Goal: Browse casually

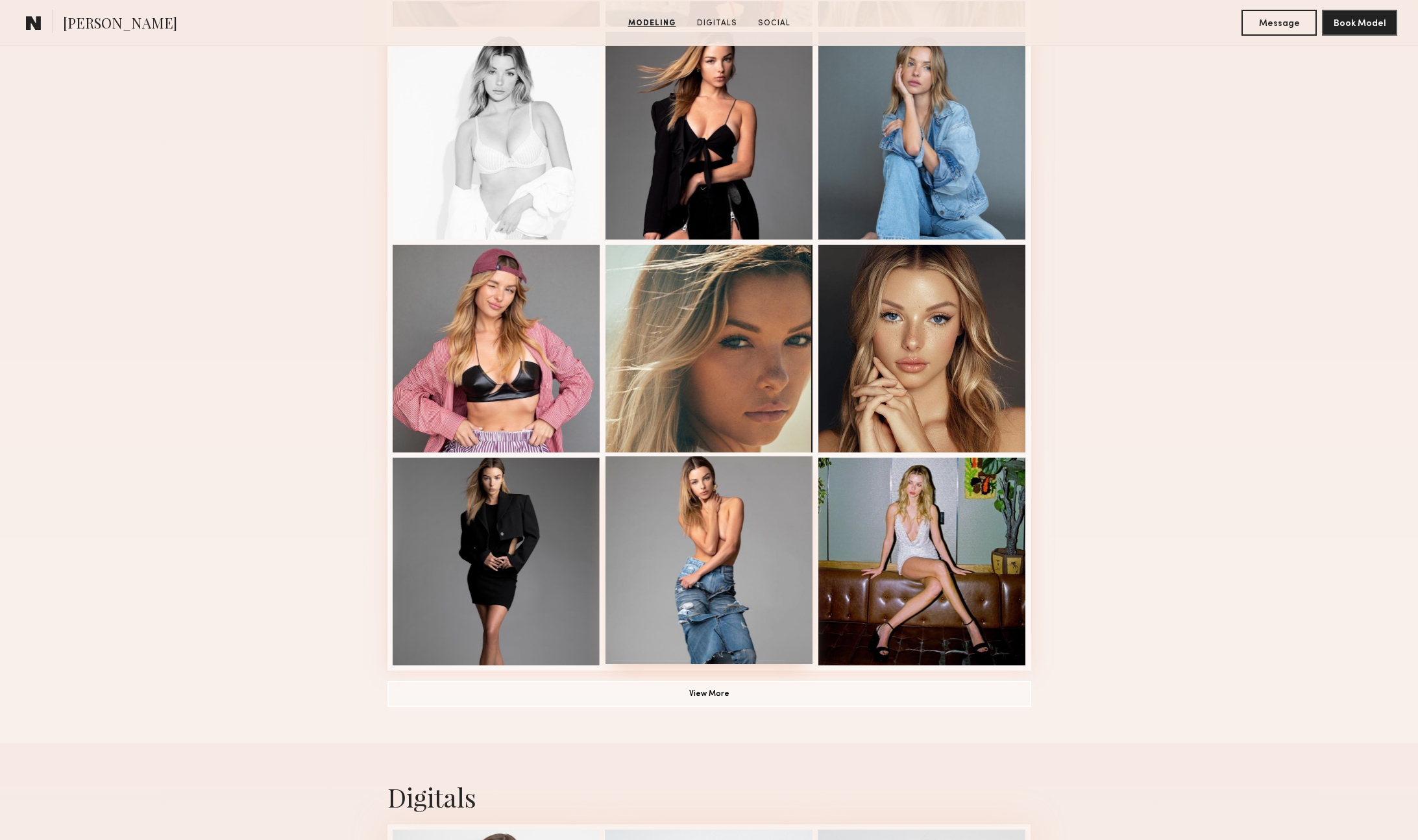
scroll to position [623, 0]
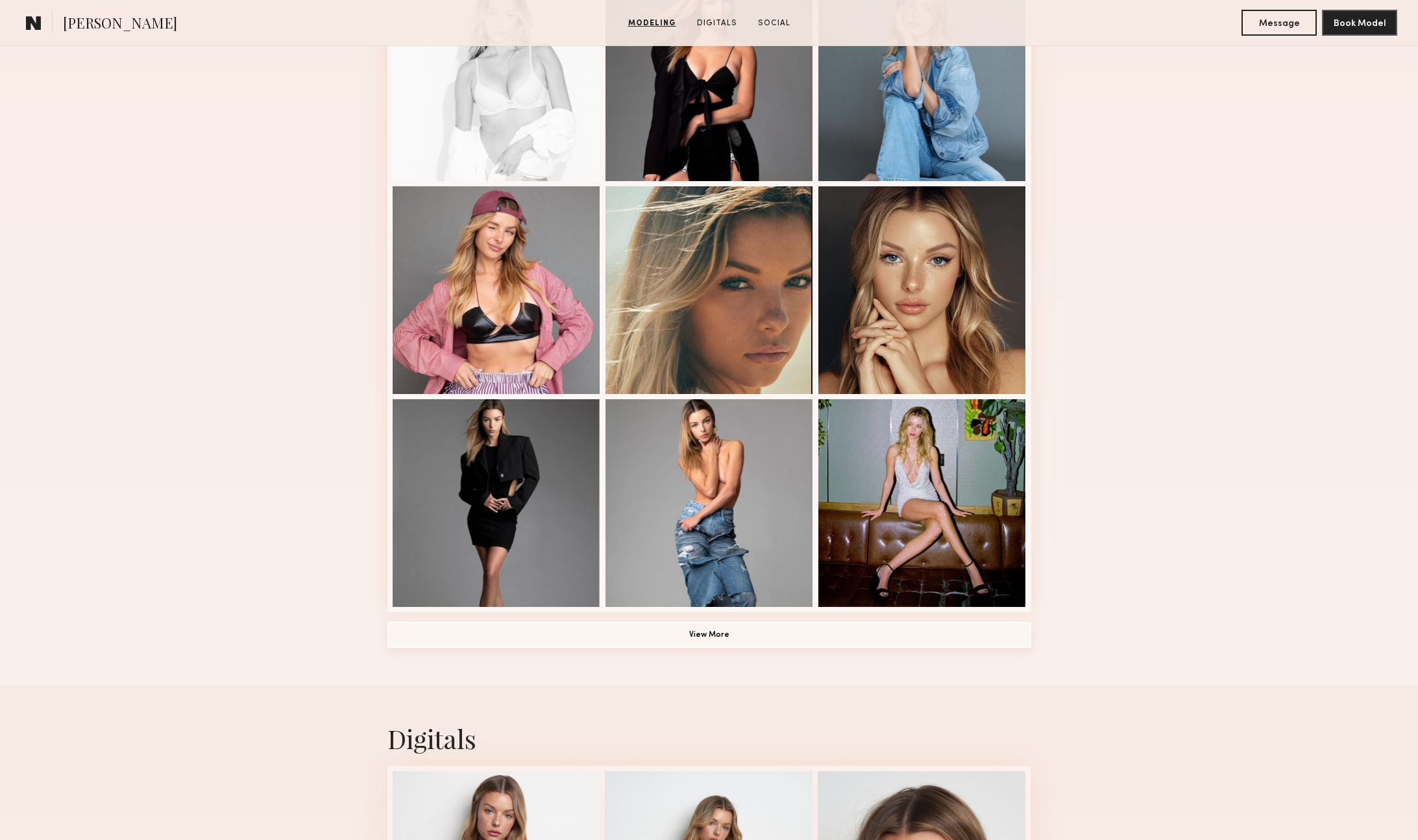
click at [757, 640] on button "View More" at bounding box center [710, 635] width 644 height 26
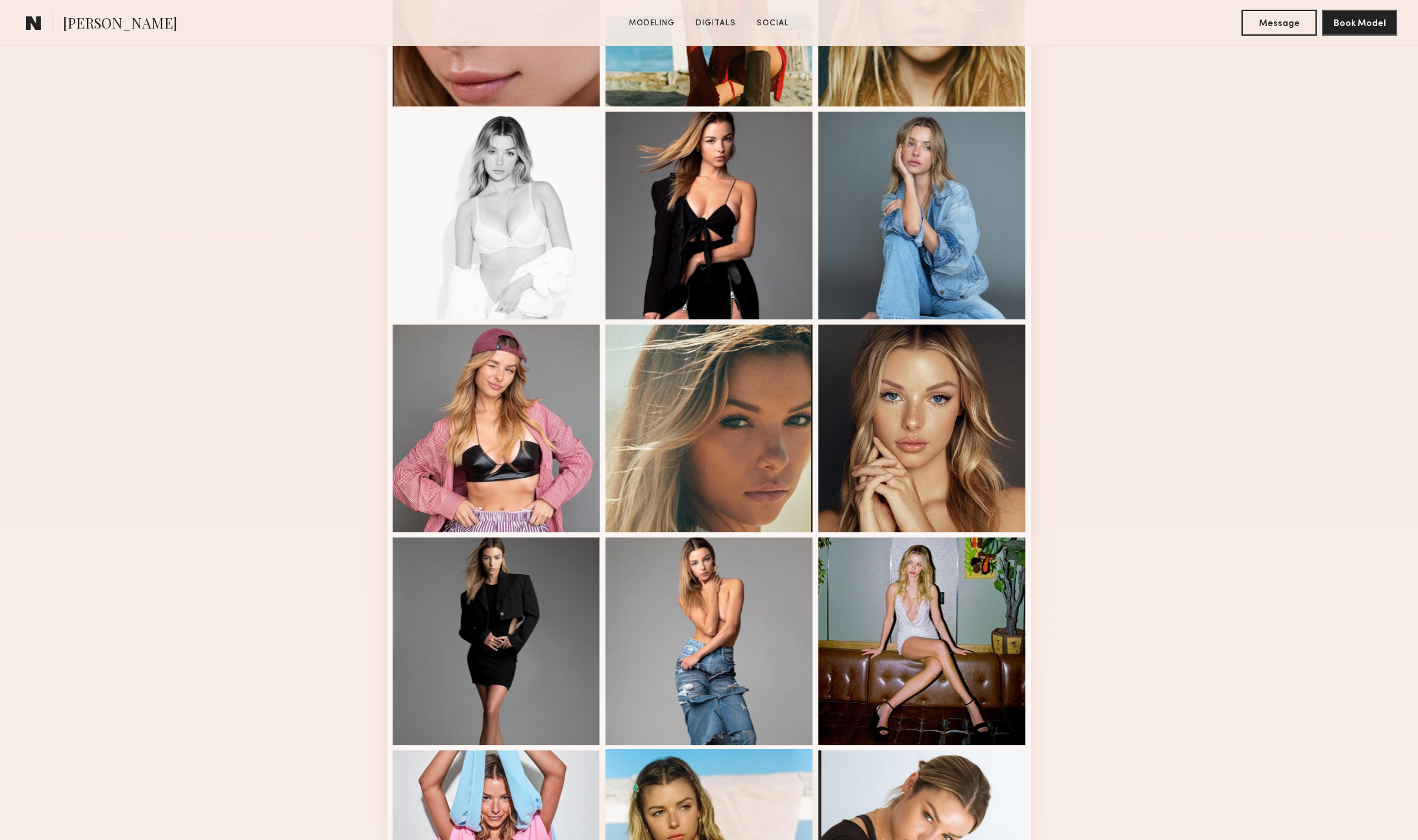
scroll to position [0, 0]
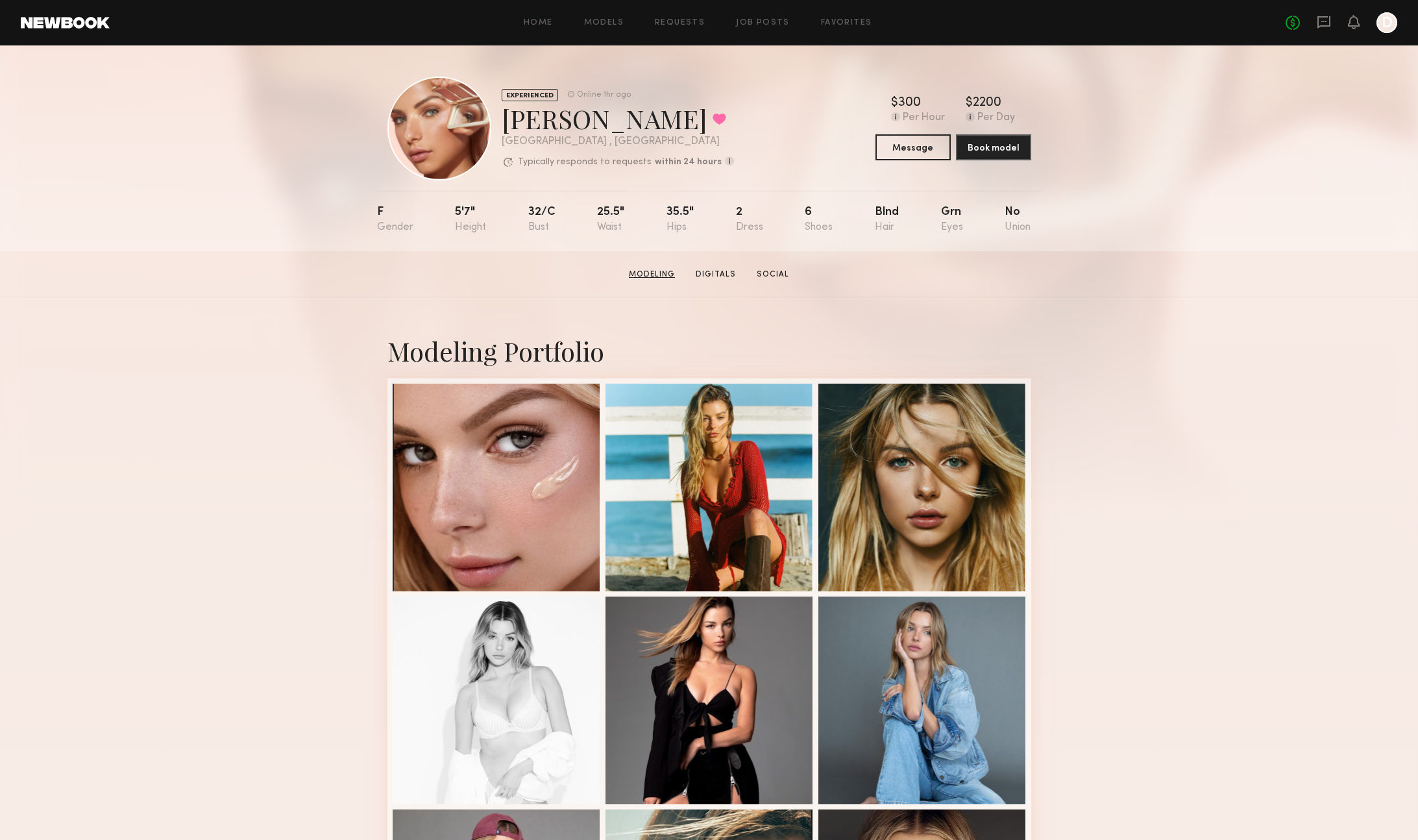
click at [666, 271] on link "Modeling" at bounding box center [652, 274] width 56 height 12
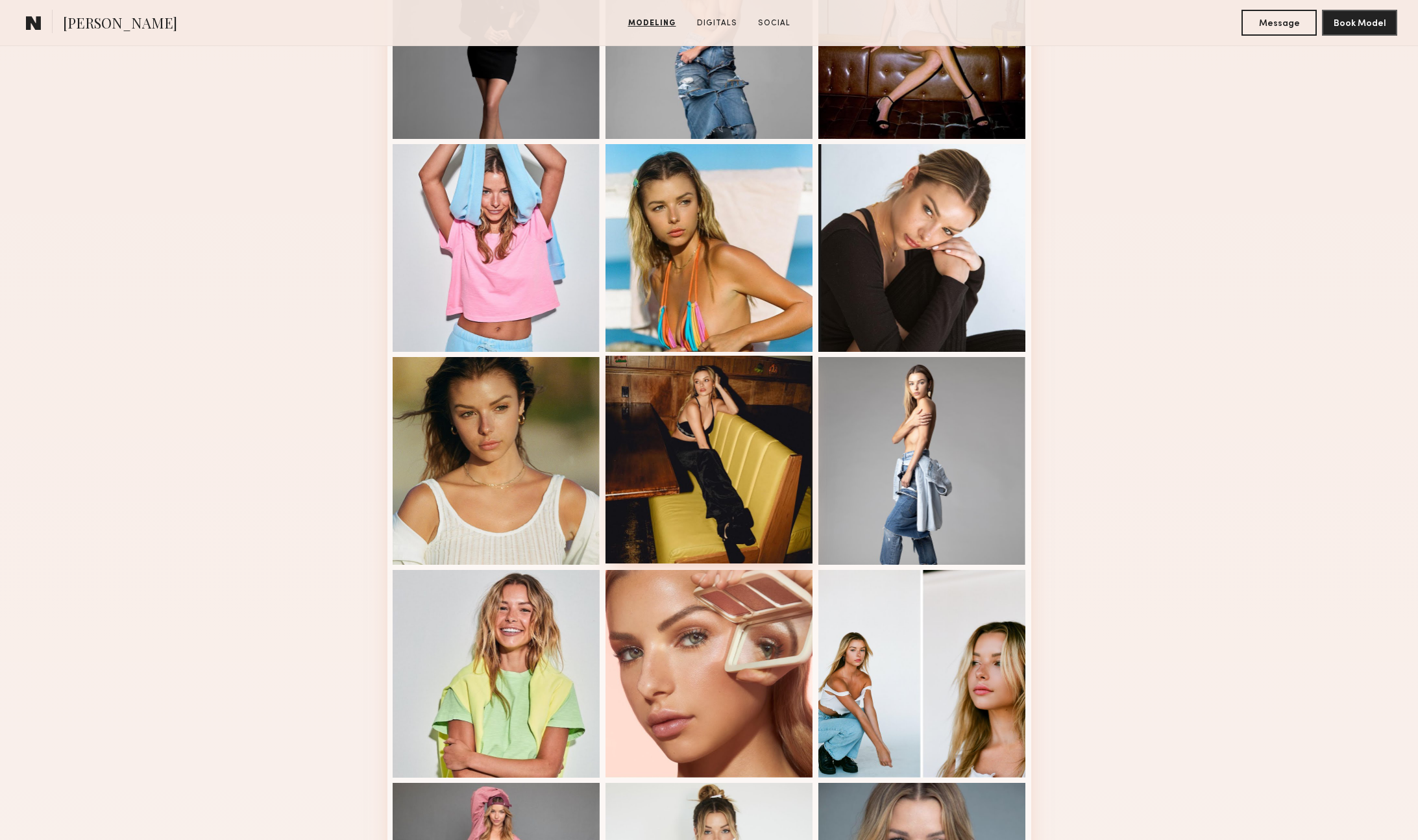
scroll to position [1126, 0]
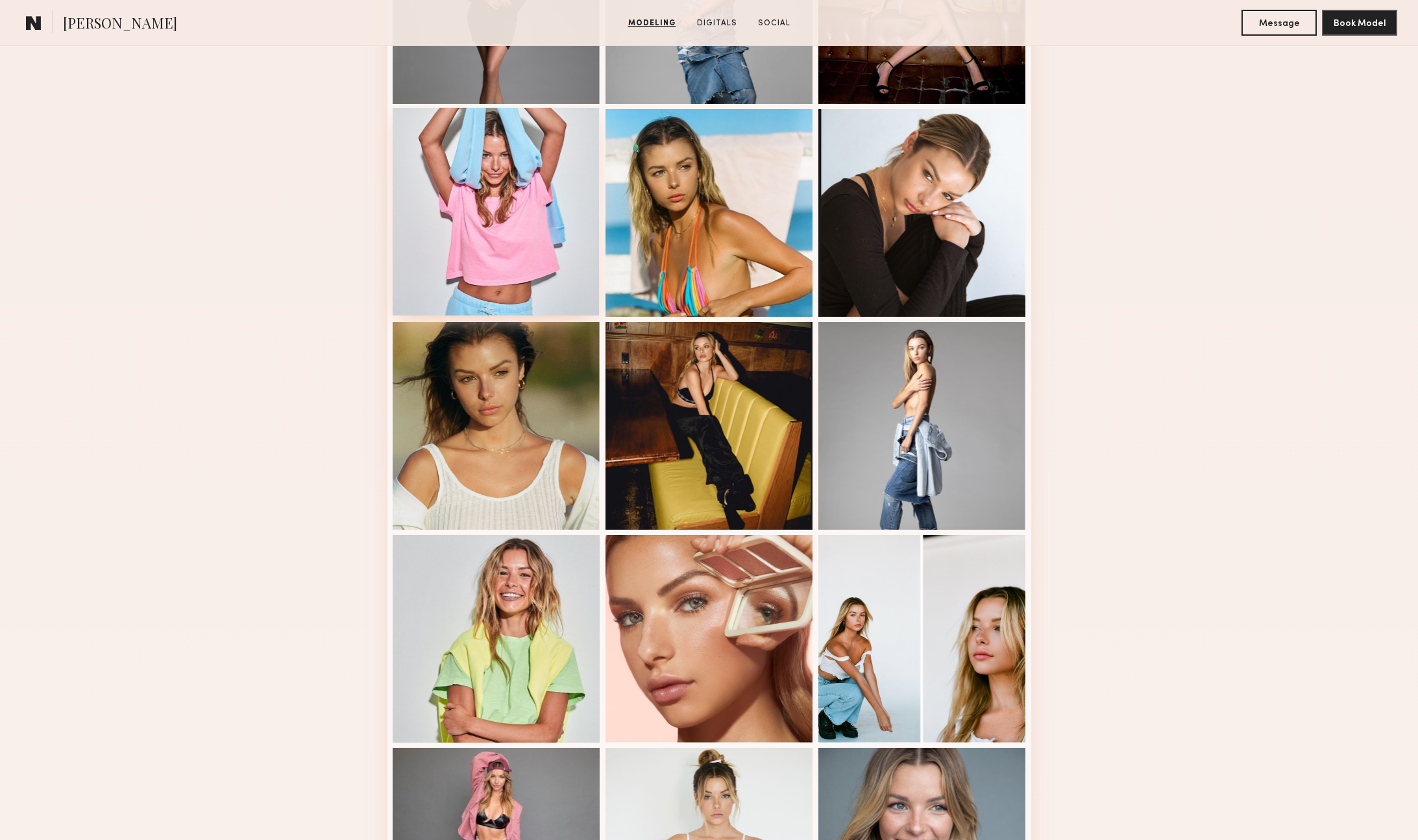
click at [525, 262] on div at bounding box center [496, 211] width 208 height 208
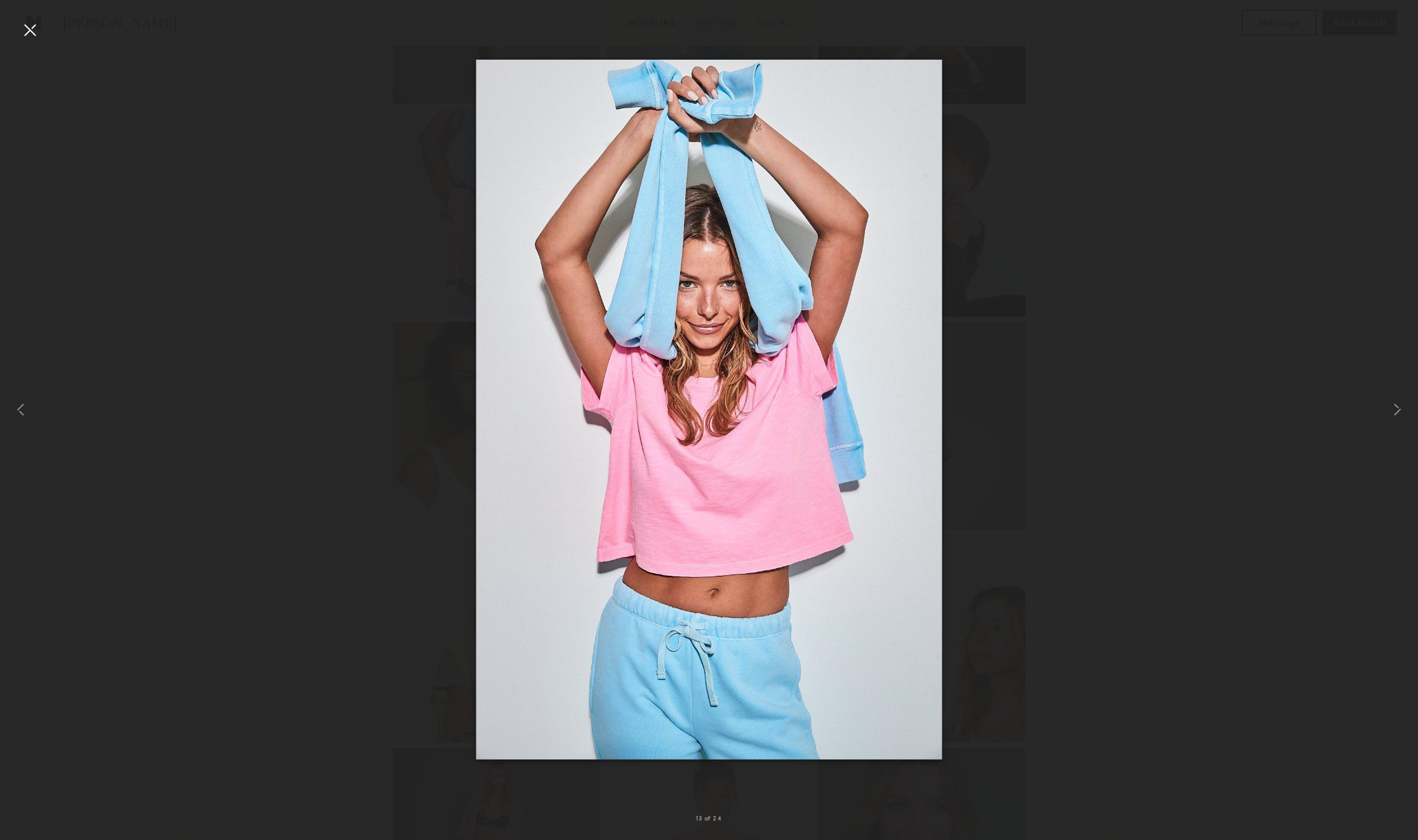
click at [366, 233] on div at bounding box center [709, 410] width 1418 height 778
drag, startPoint x: 364, startPoint y: 232, endPoint x: 332, endPoint y: 232, distance: 32.0
click at [364, 232] on div at bounding box center [709, 410] width 1418 height 778
click at [28, 27] on div at bounding box center [30, 30] width 21 height 21
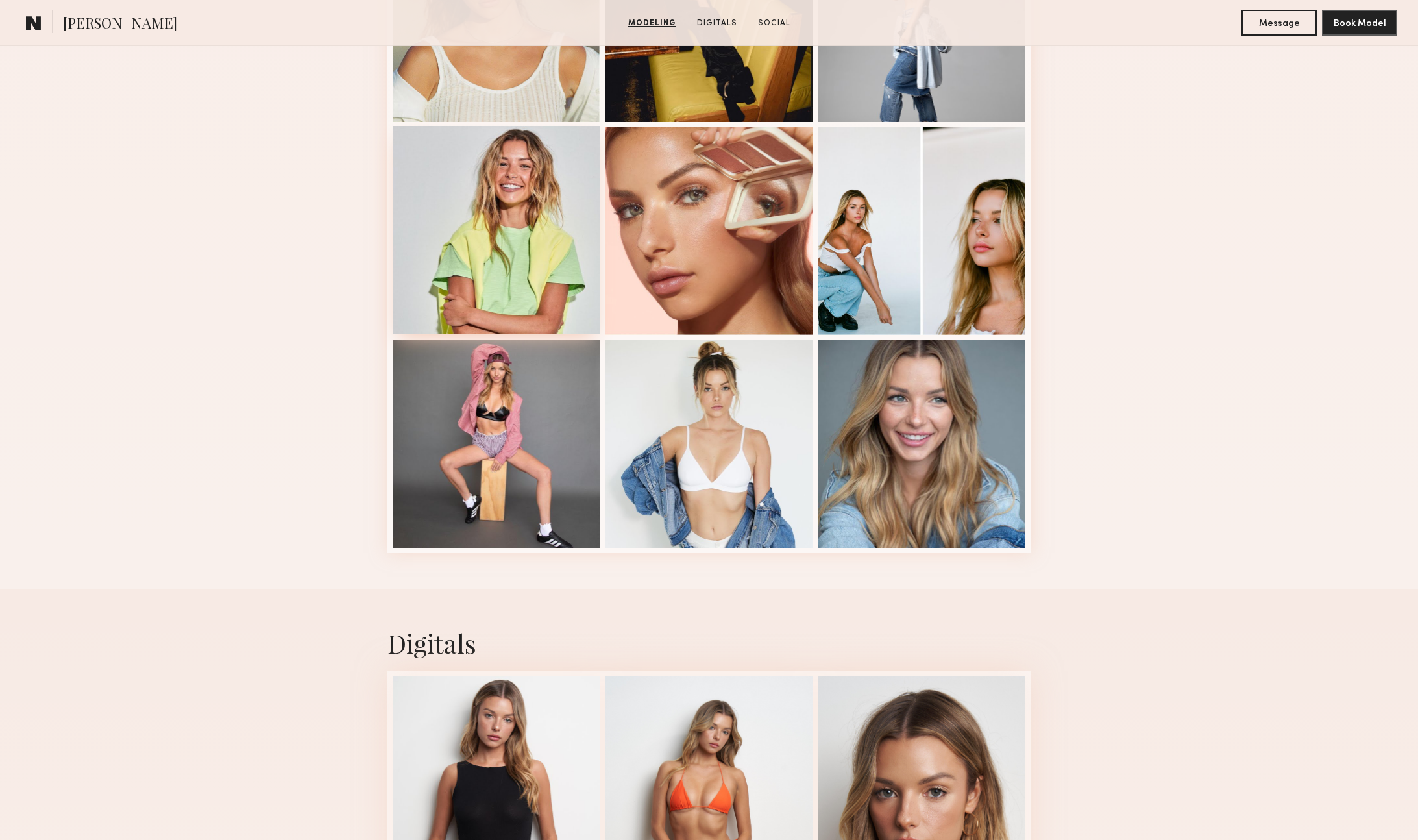
scroll to position [1605, 0]
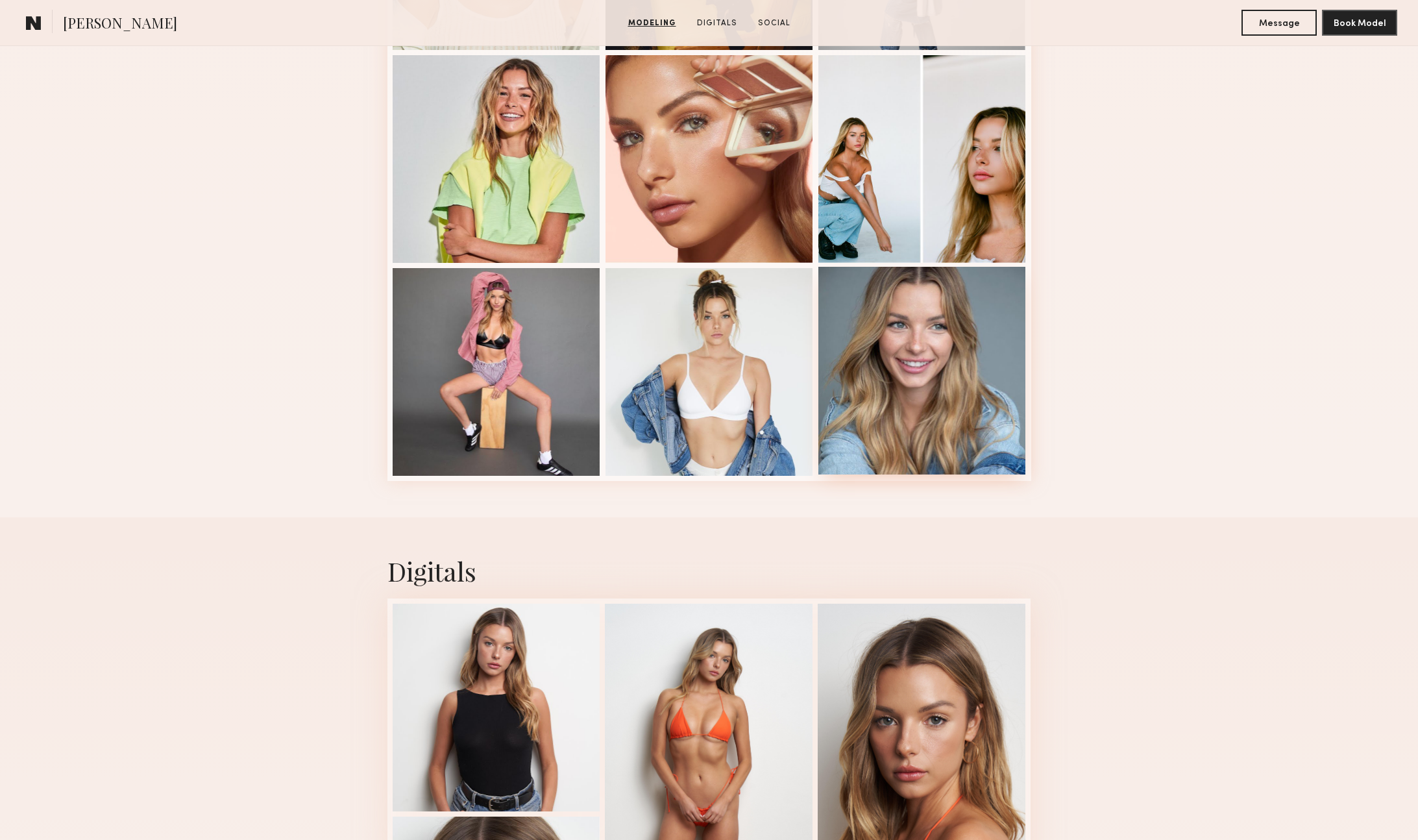
click at [880, 394] on div at bounding box center [922, 370] width 208 height 208
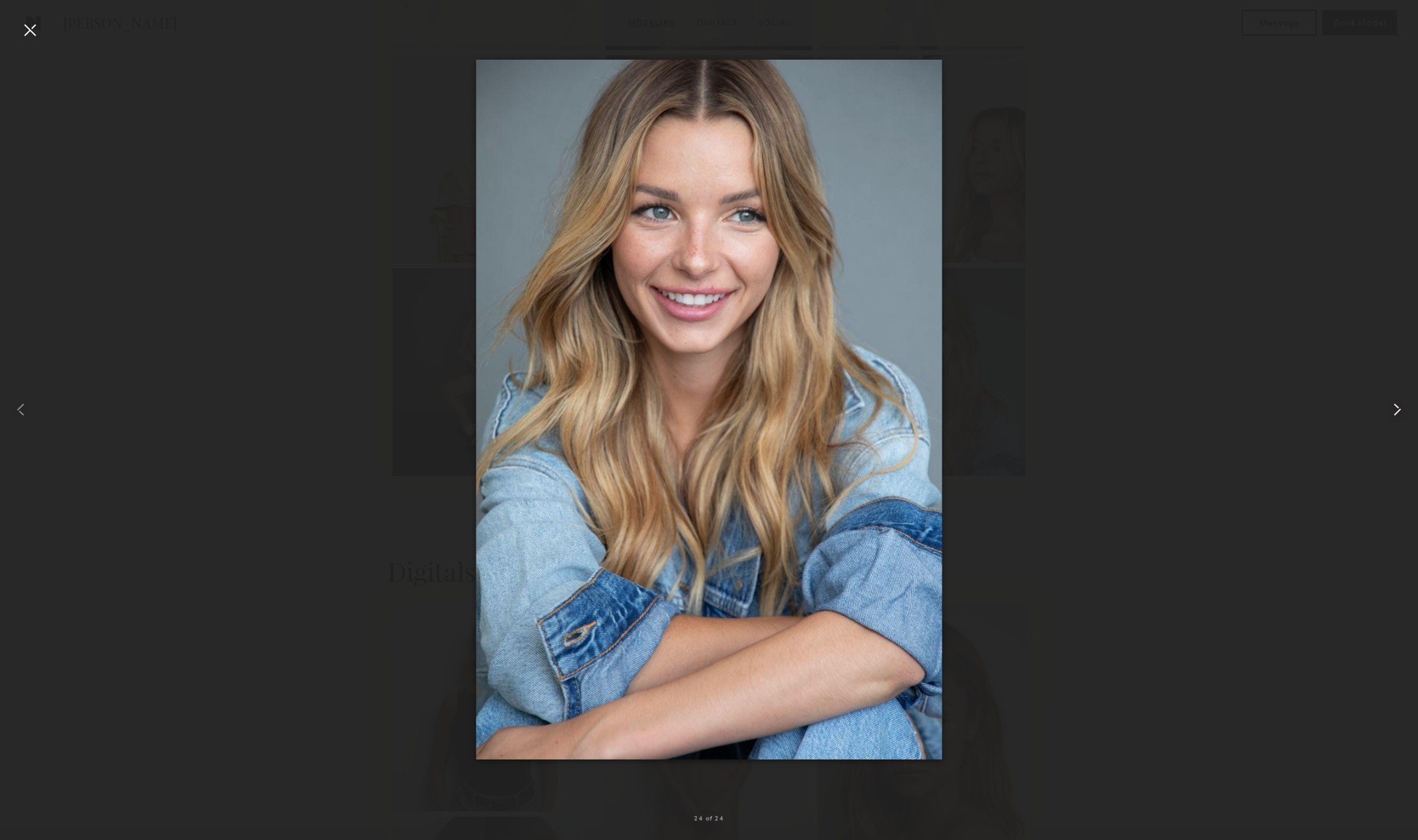
click at [1393, 412] on common-icon at bounding box center [1397, 410] width 21 height 21
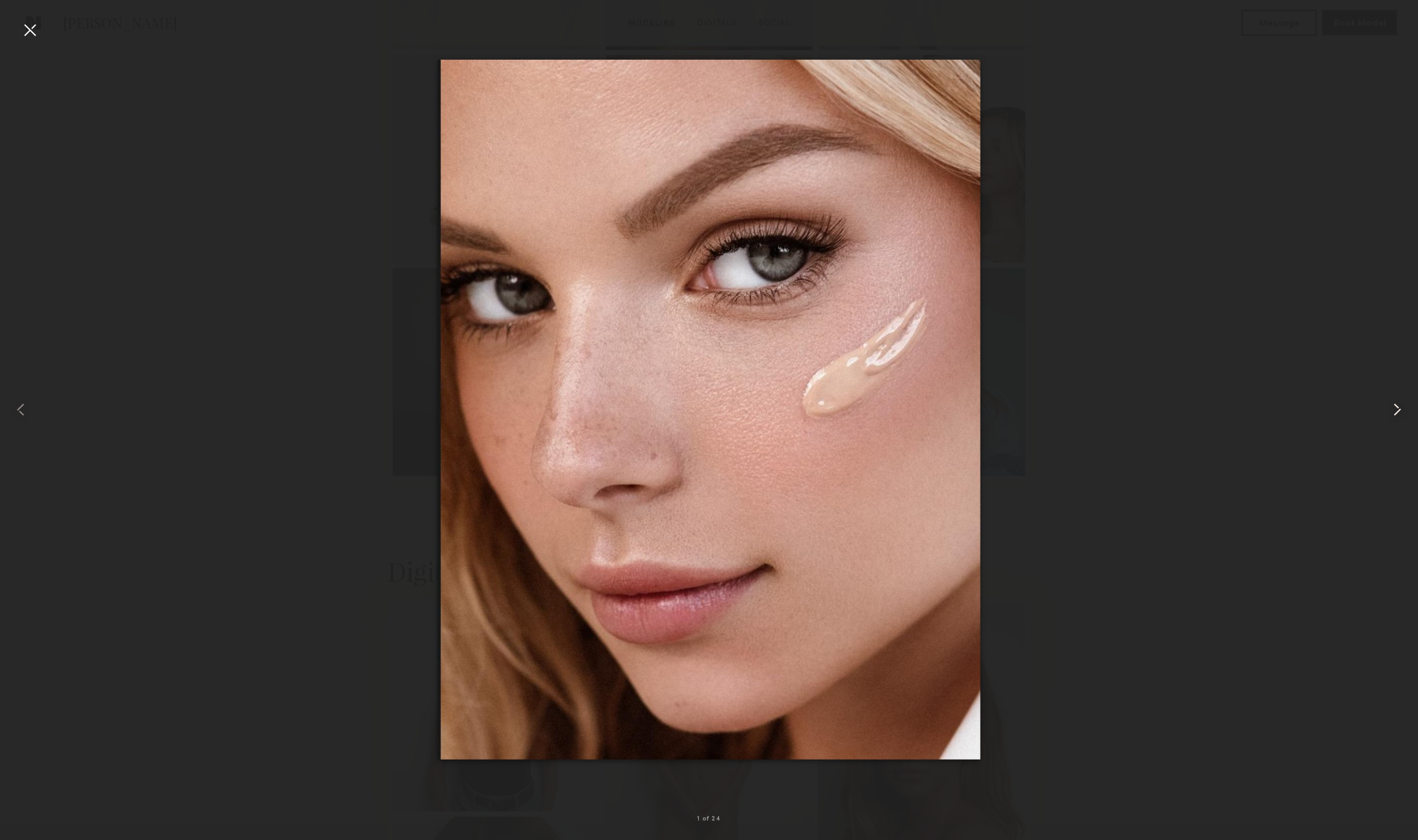
click at [1394, 412] on common-icon at bounding box center [1397, 410] width 21 height 21
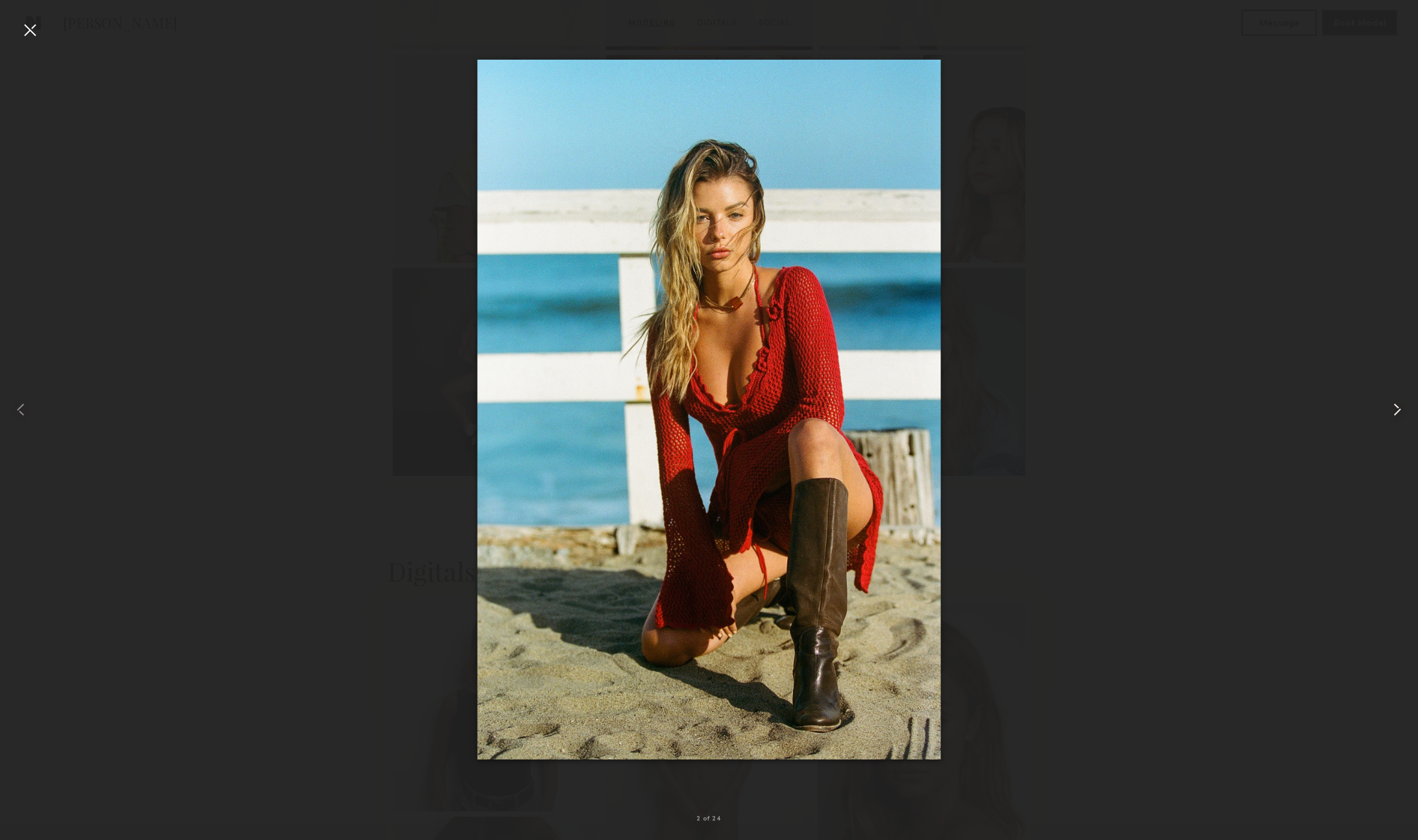
click at [1394, 412] on common-icon at bounding box center [1397, 410] width 21 height 21
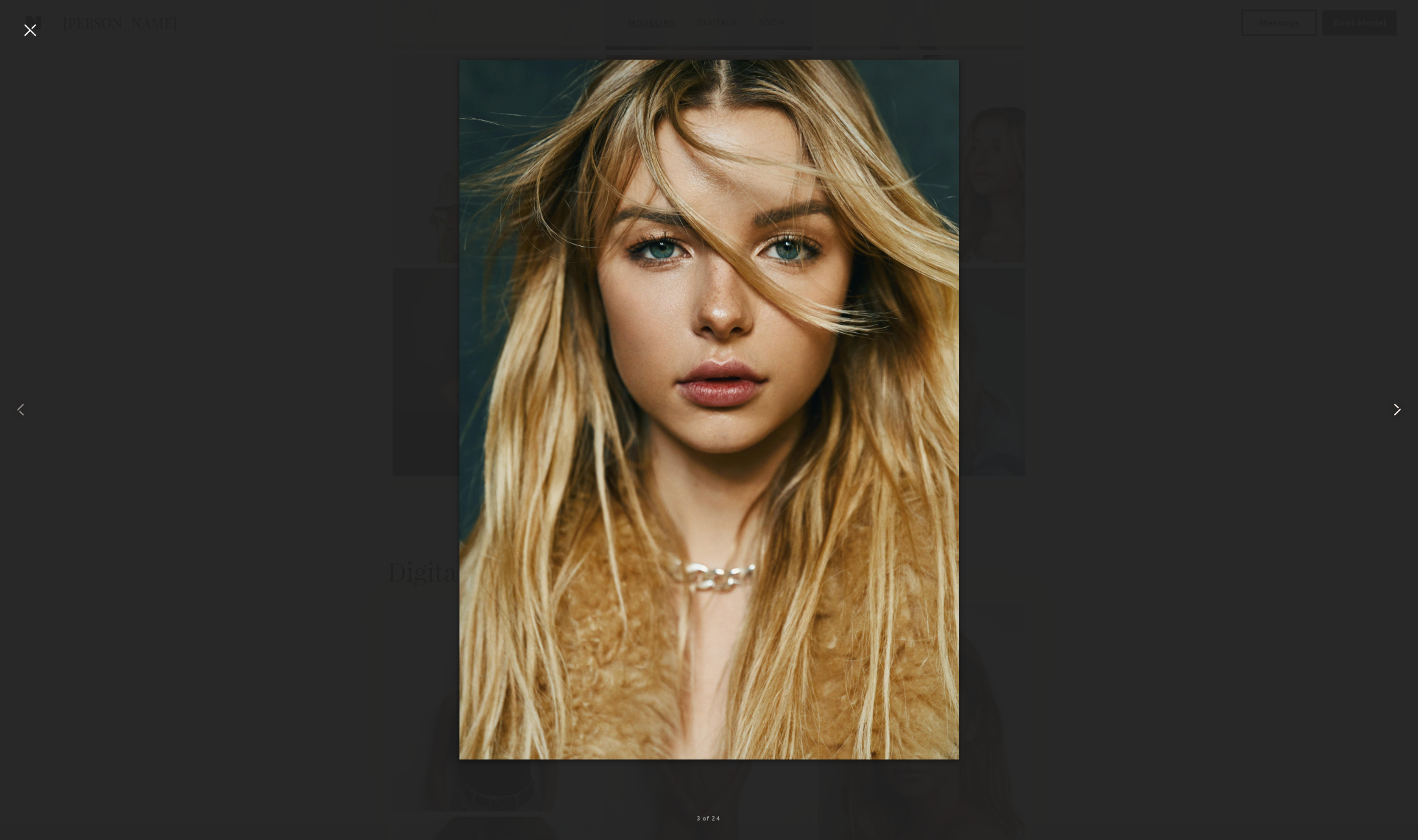
click at [1394, 412] on common-icon at bounding box center [1397, 410] width 21 height 21
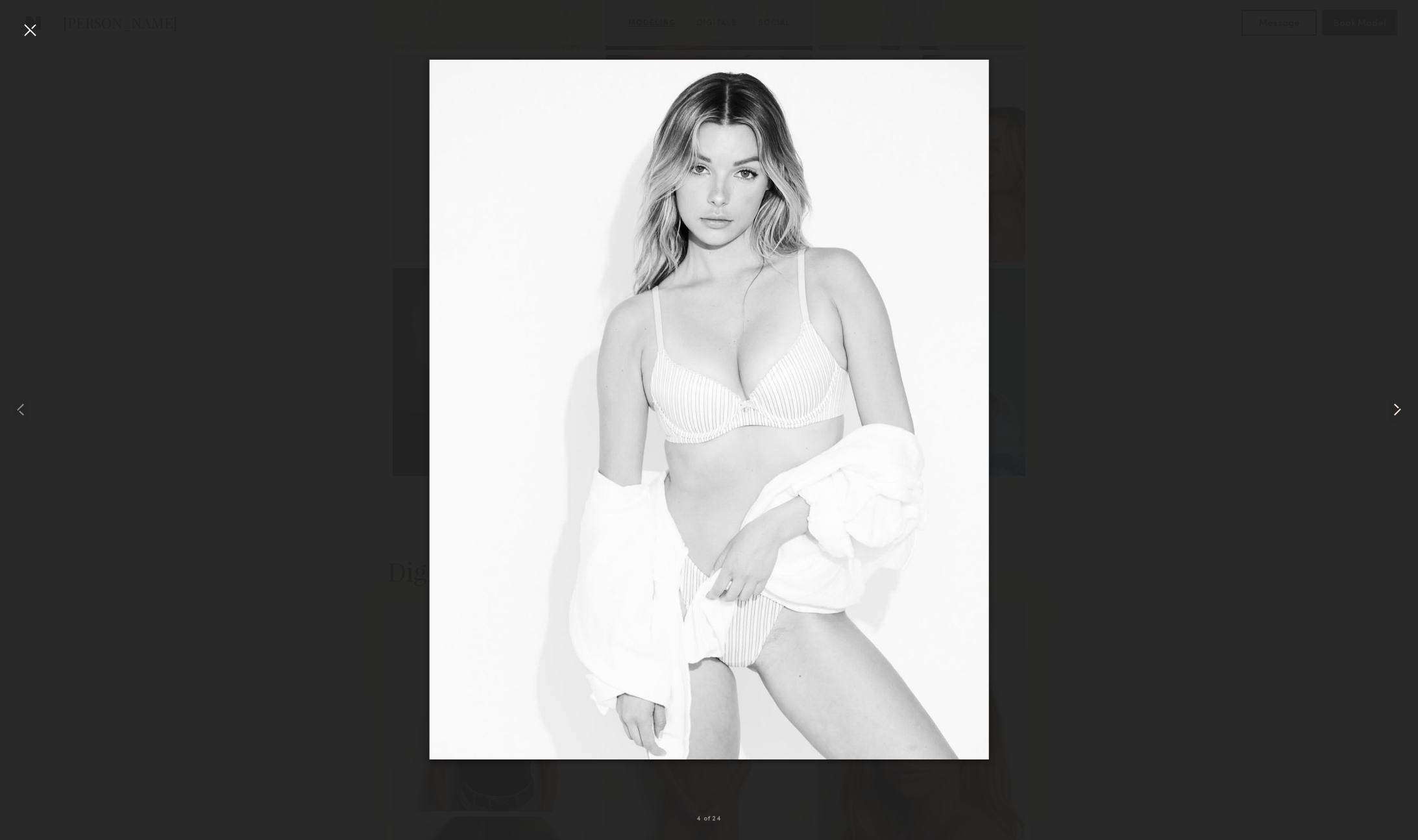
click at [1394, 412] on common-icon at bounding box center [1397, 410] width 21 height 21
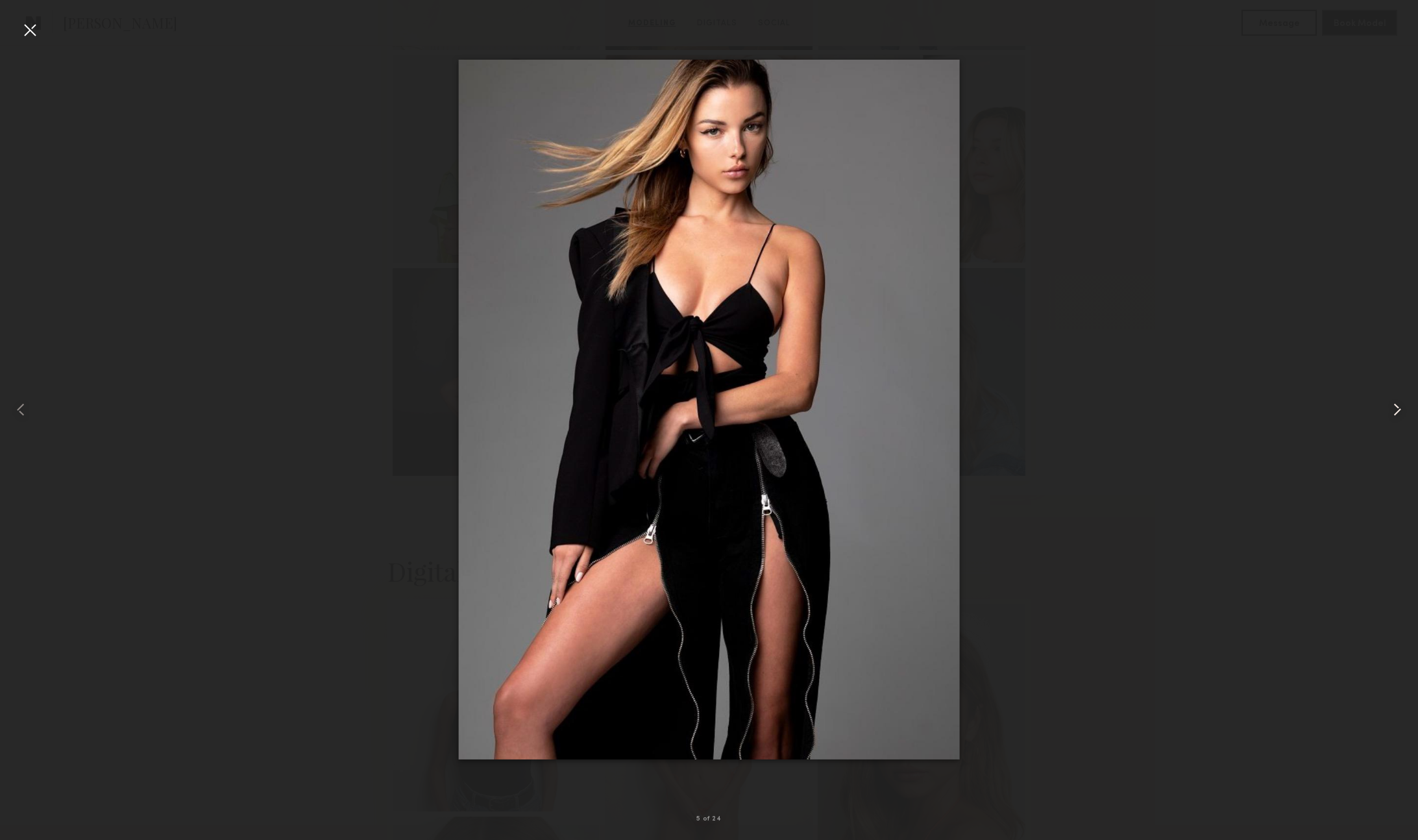
click at [1394, 412] on common-icon at bounding box center [1397, 410] width 21 height 21
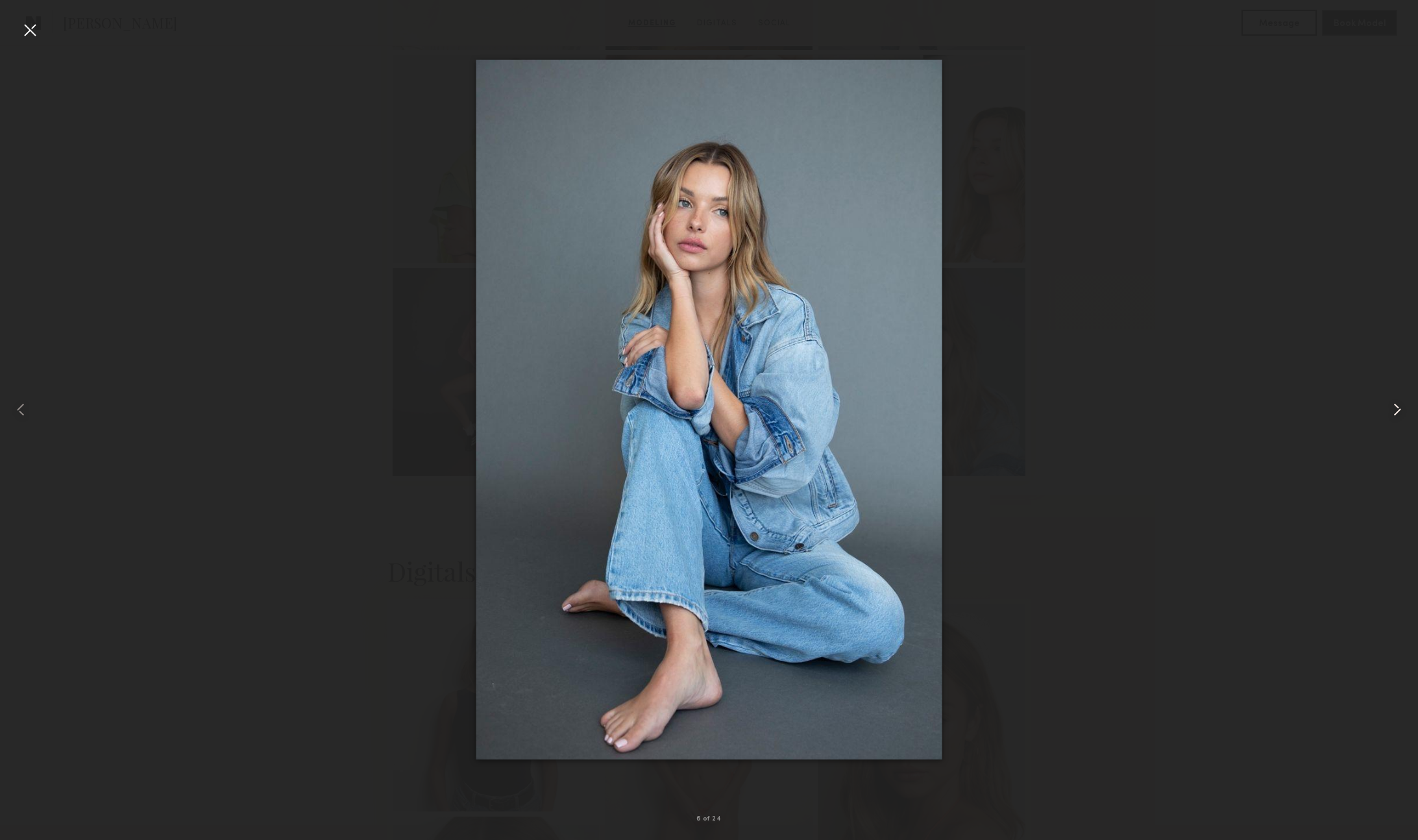
click at [1394, 412] on common-icon at bounding box center [1397, 410] width 21 height 21
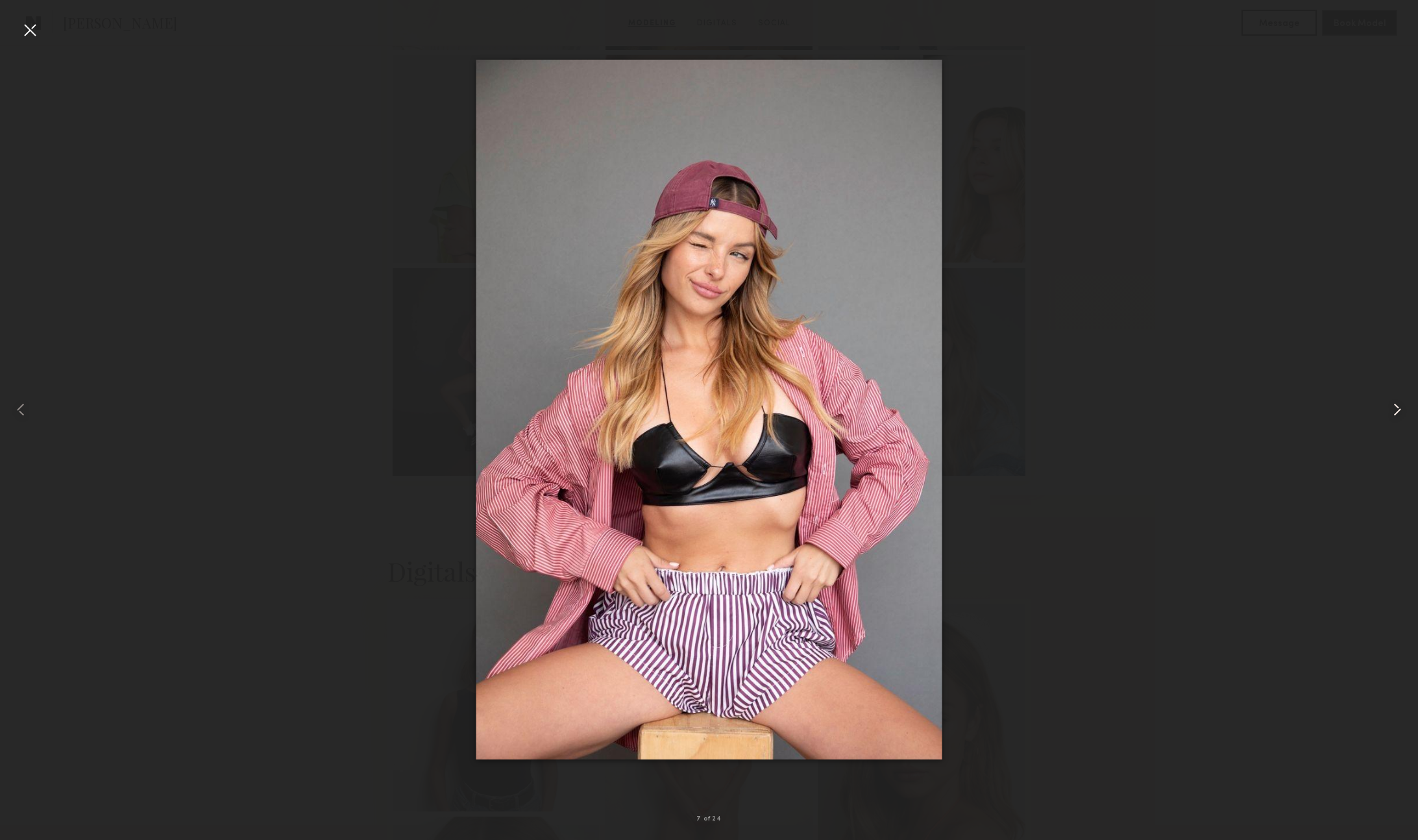
click at [1394, 412] on common-icon at bounding box center [1397, 410] width 21 height 21
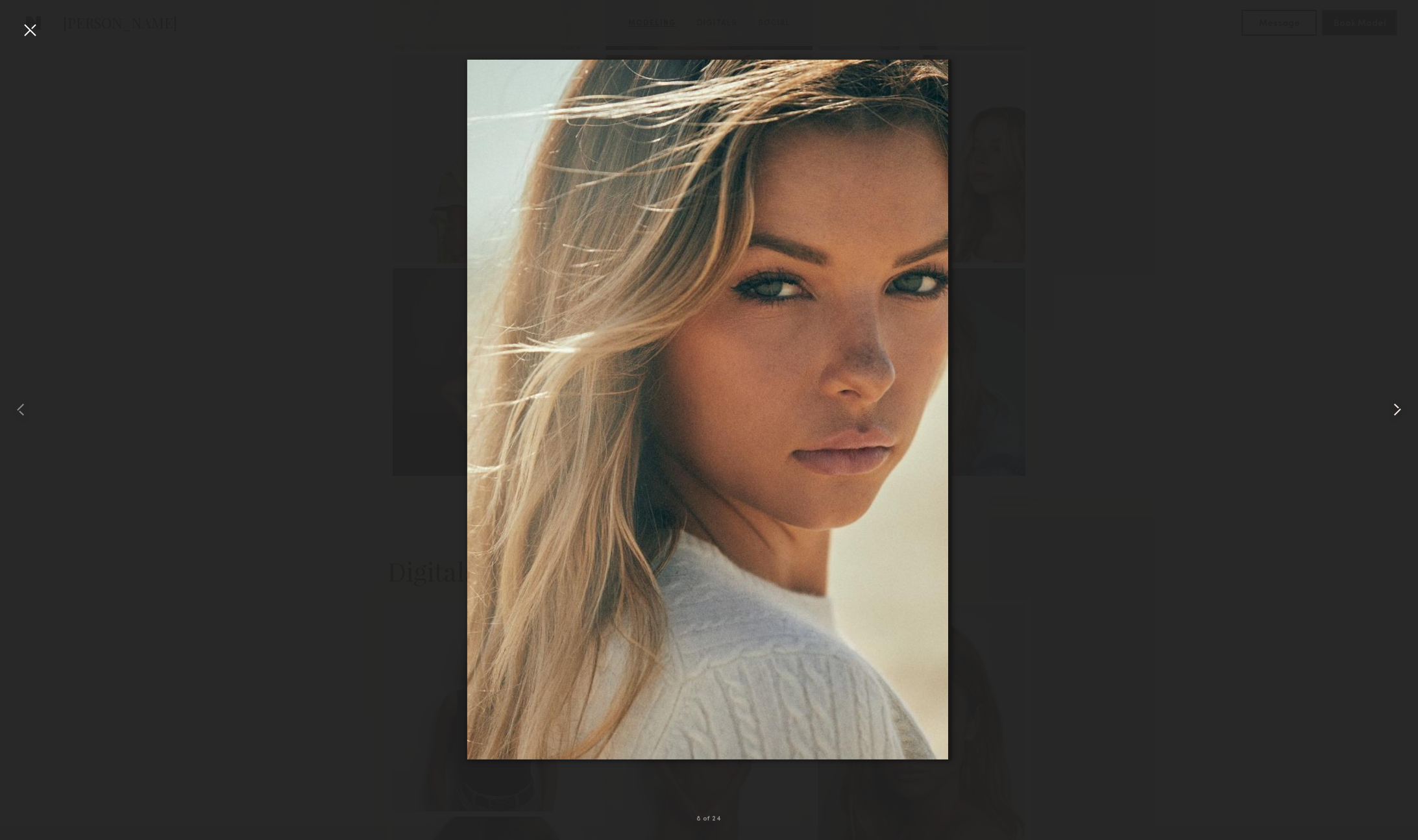
click at [1394, 412] on common-icon at bounding box center [1397, 410] width 21 height 21
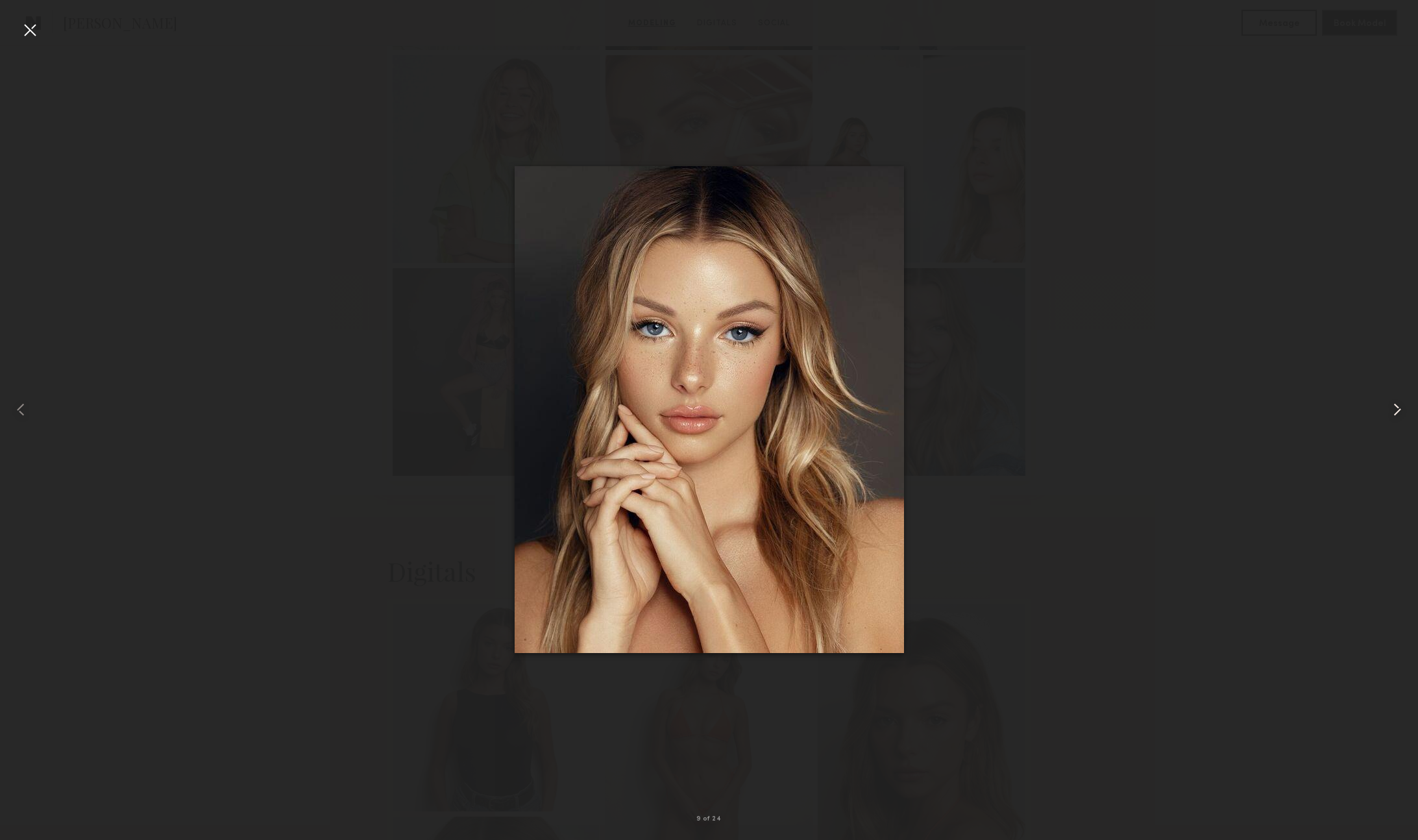
click at [1394, 412] on common-icon at bounding box center [1397, 410] width 21 height 21
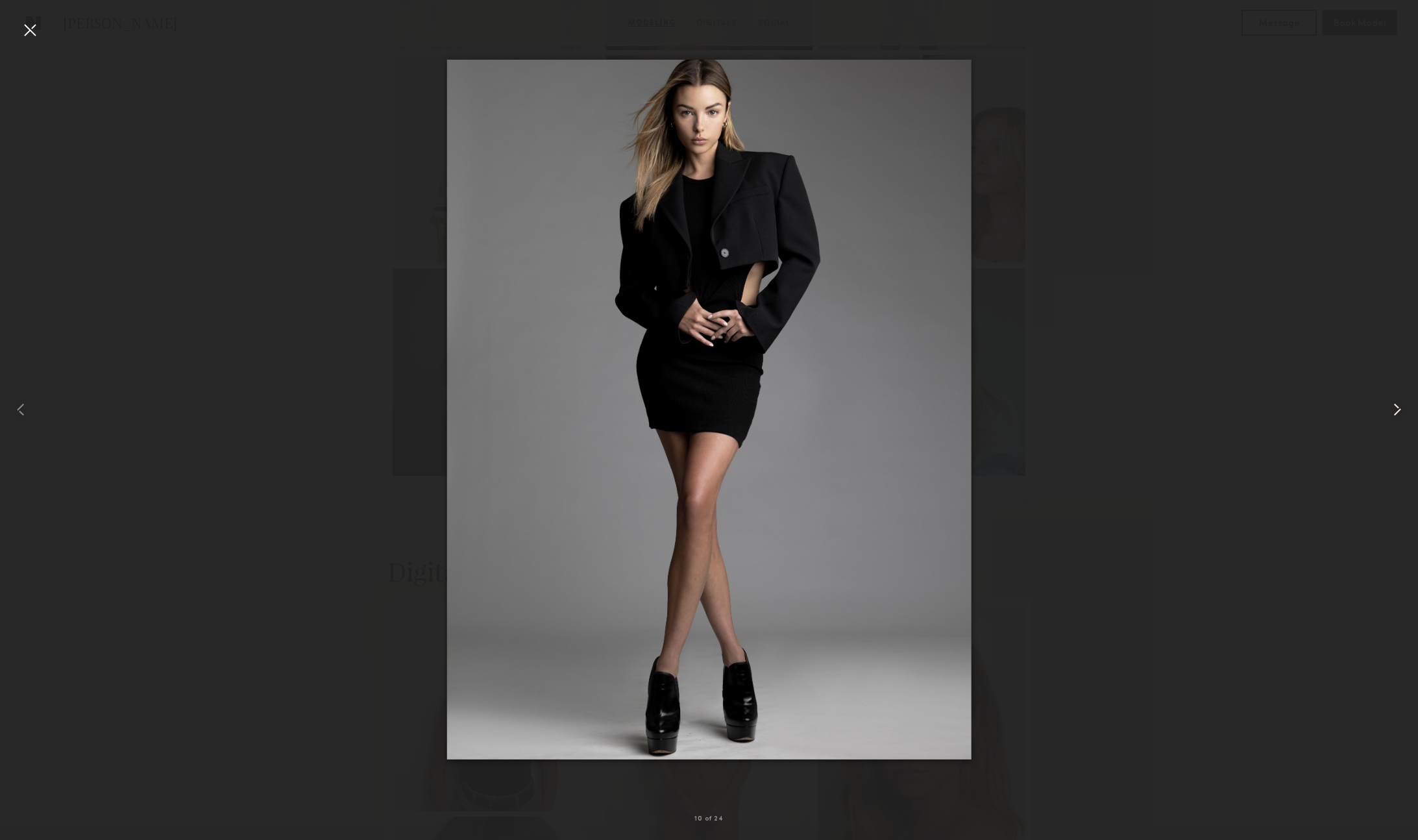
click at [1394, 412] on common-icon at bounding box center [1397, 410] width 21 height 21
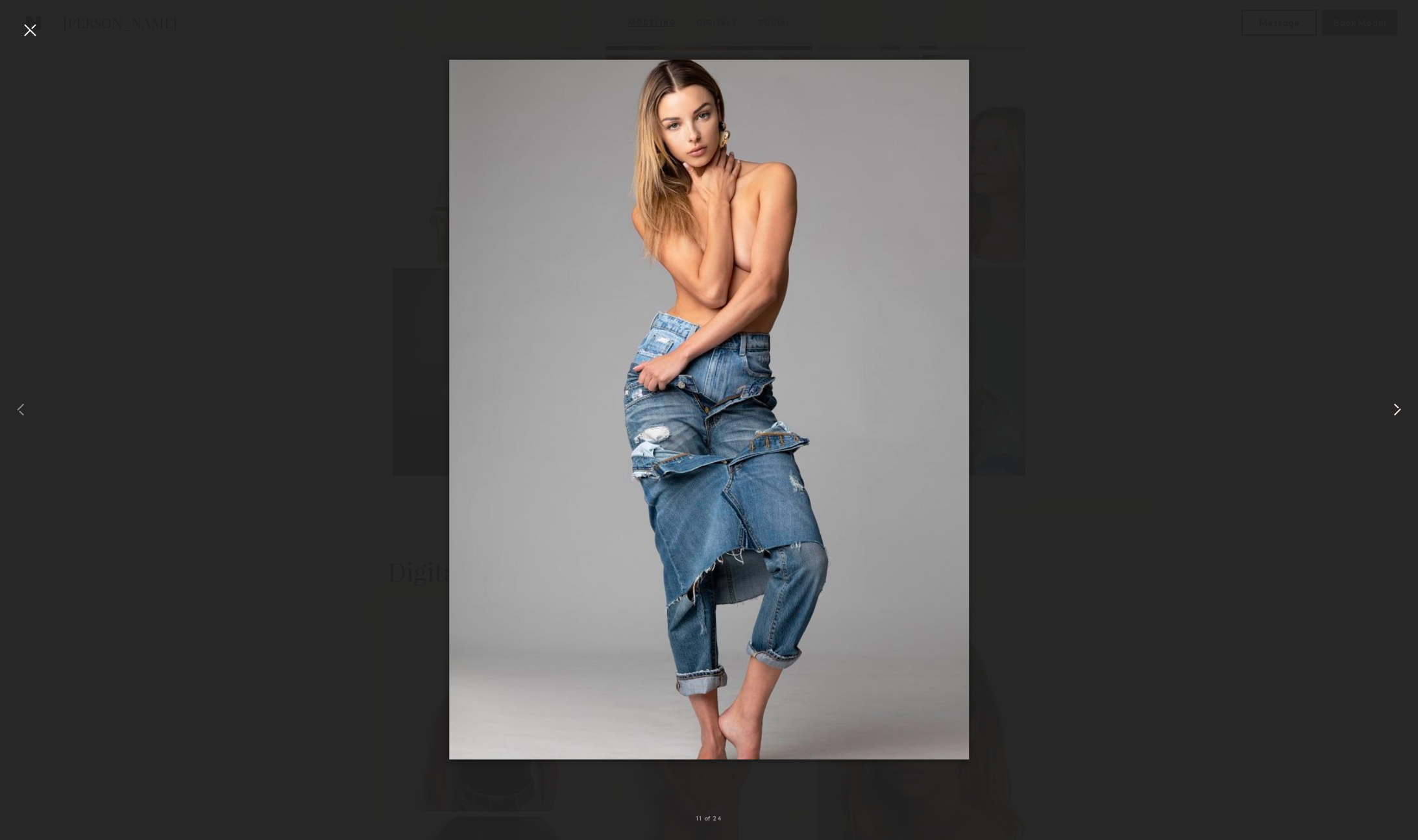
click at [1394, 412] on common-icon at bounding box center [1397, 410] width 21 height 21
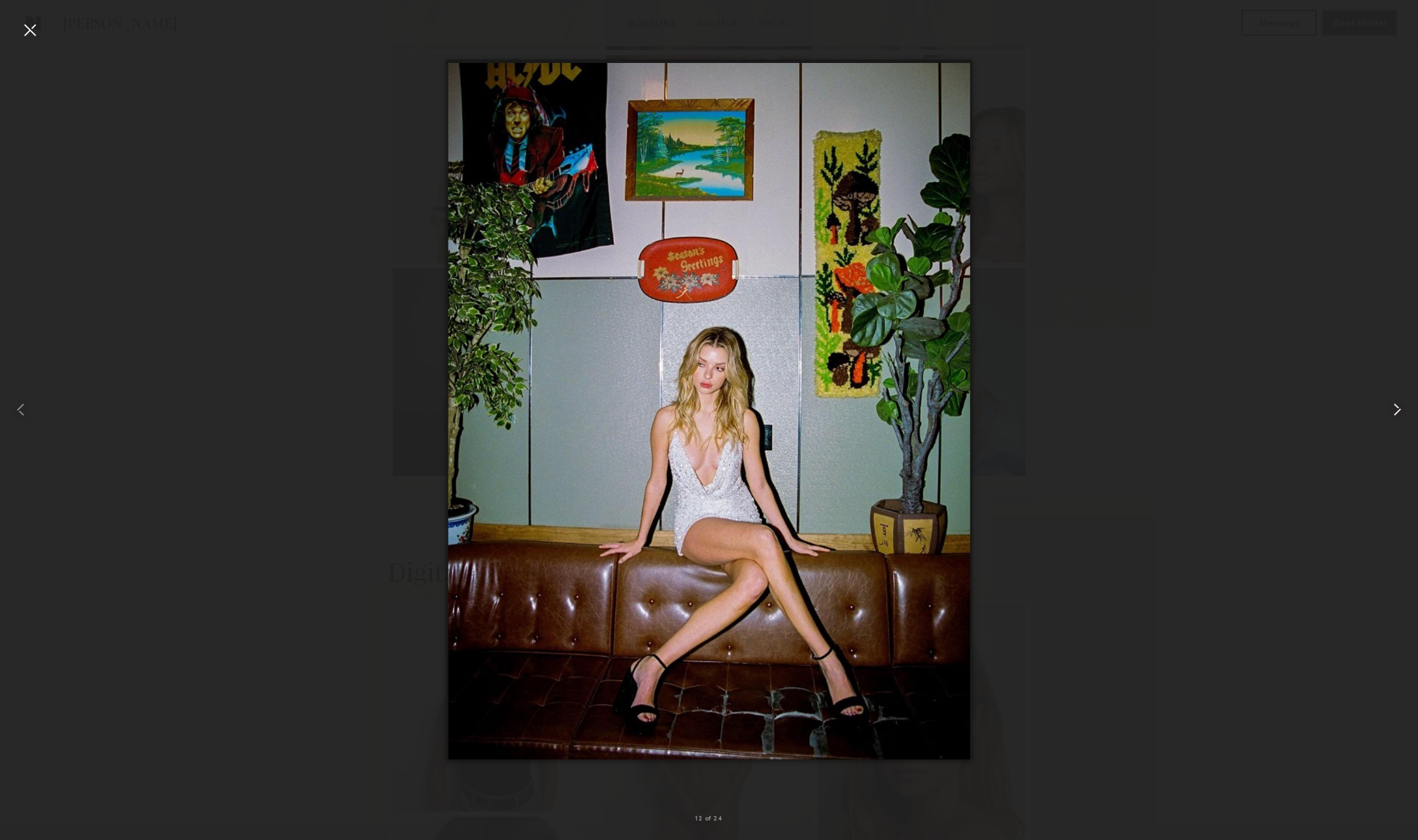
click at [1394, 412] on common-icon at bounding box center [1397, 410] width 21 height 21
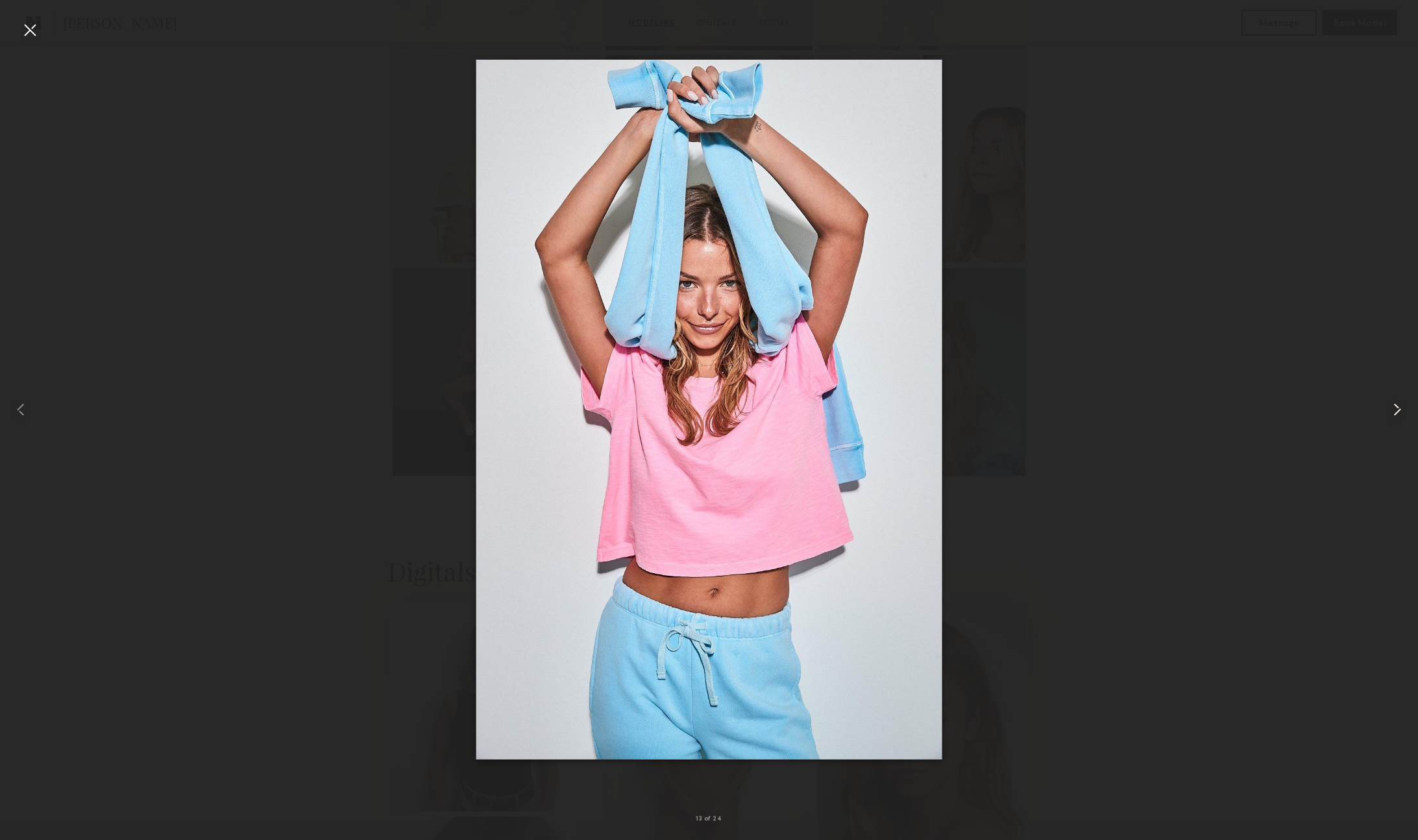
click at [1392, 412] on common-icon at bounding box center [1397, 410] width 21 height 21
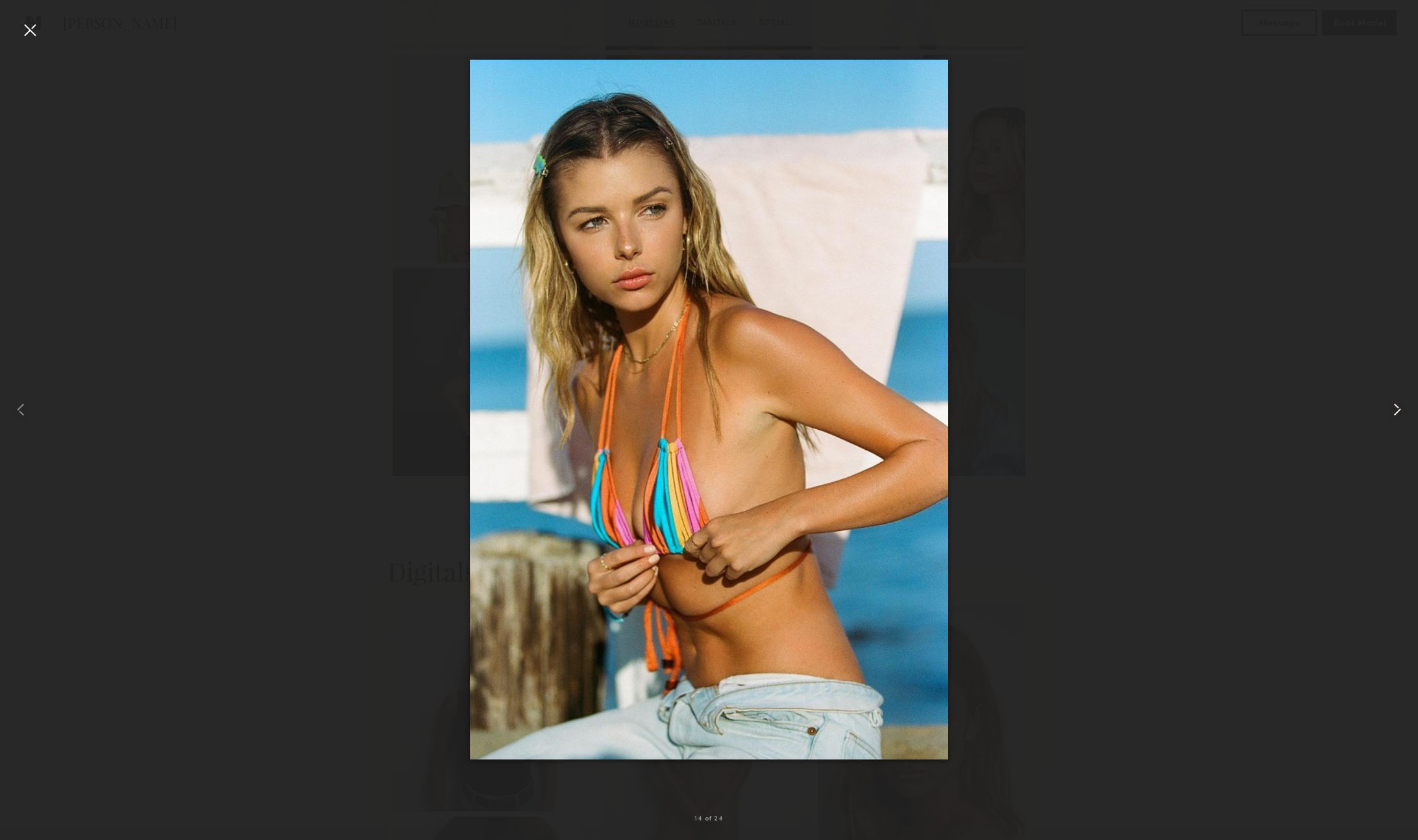
click at [1390, 410] on common-icon at bounding box center [1397, 410] width 21 height 21
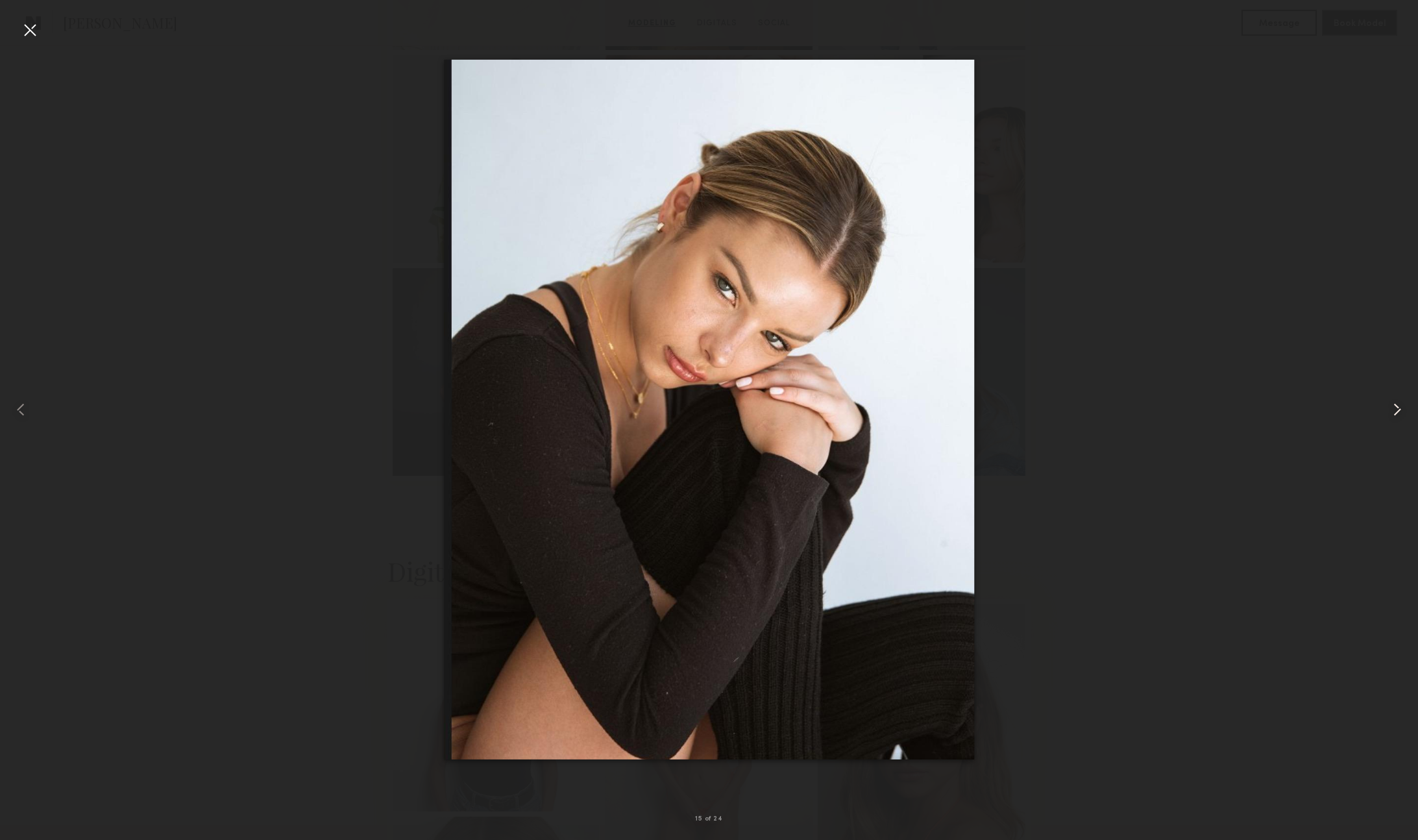
click at [1390, 410] on common-icon at bounding box center [1397, 410] width 21 height 21
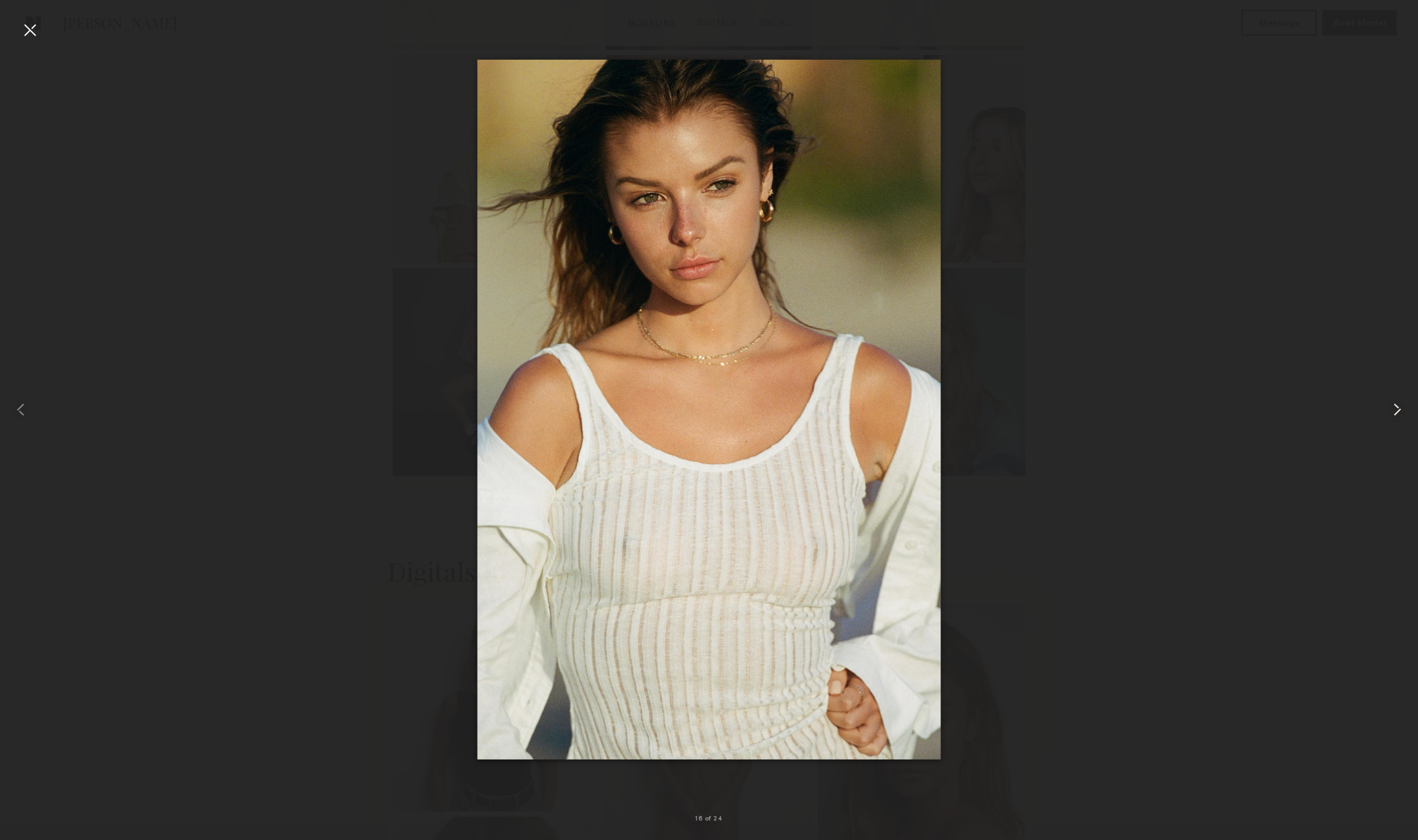
click at [1390, 410] on common-icon at bounding box center [1397, 410] width 21 height 21
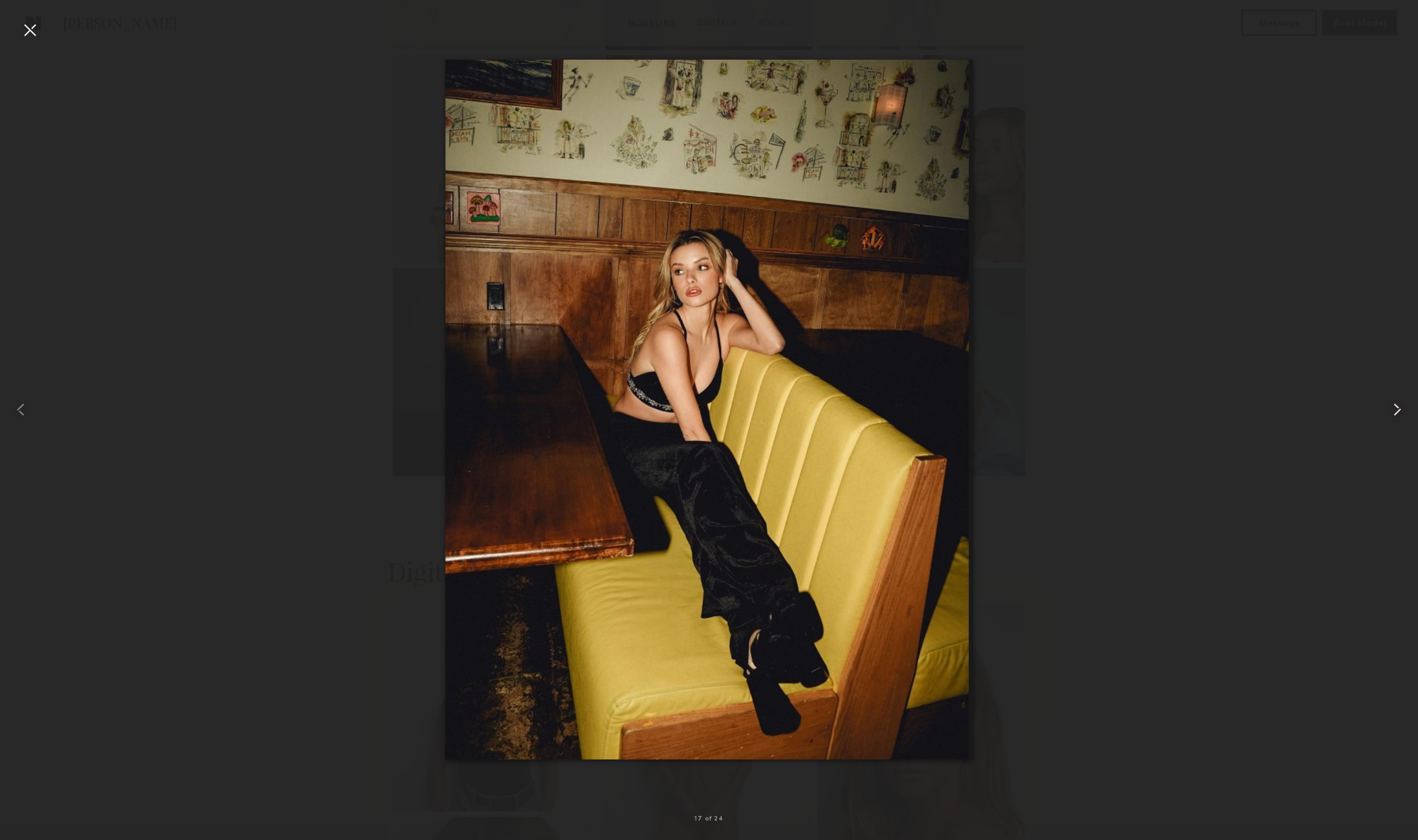
click at [1390, 410] on common-icon at bounding box center [1397, 410] width 21 height 21
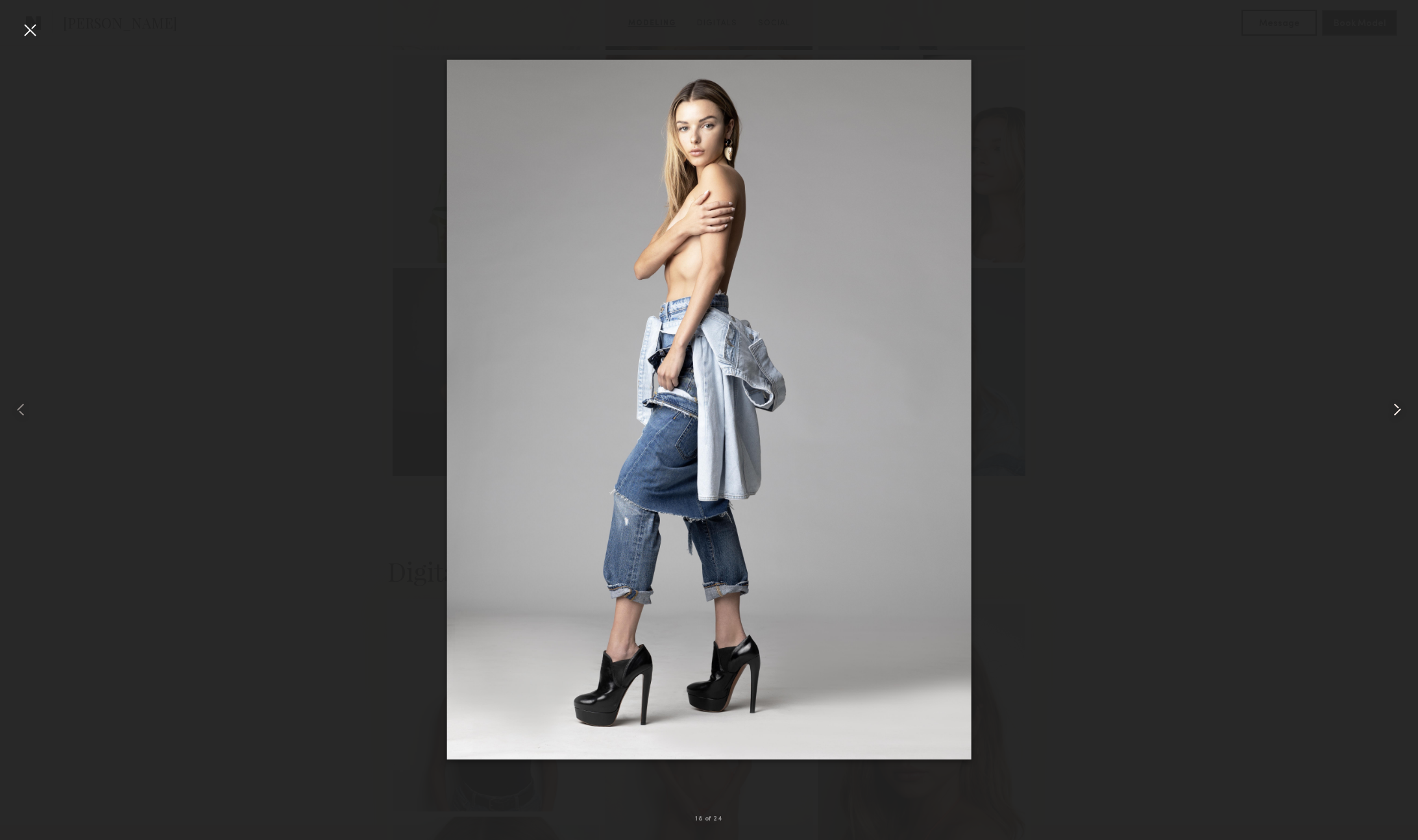
click at [1390, 410] on common-icon at bounding box center [1397, 410] width 21 height 21
